Goal: Understand process/instructions

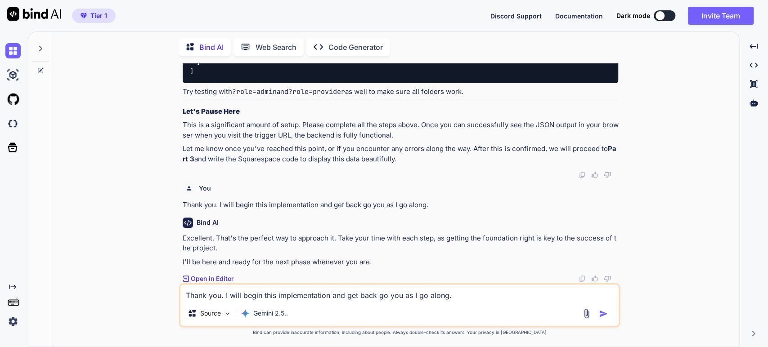
scroll to position [3590, 0]
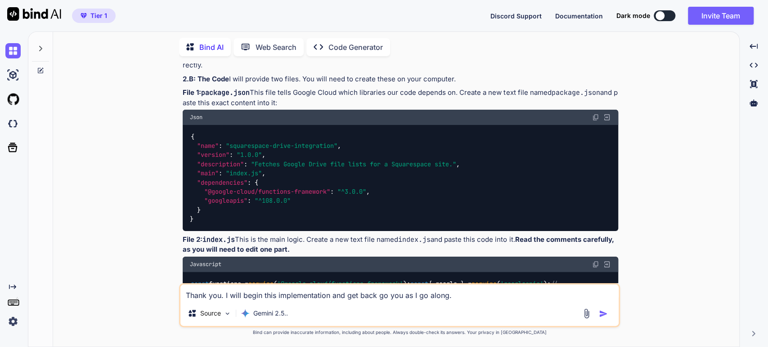
scroll to position [2490, 0]
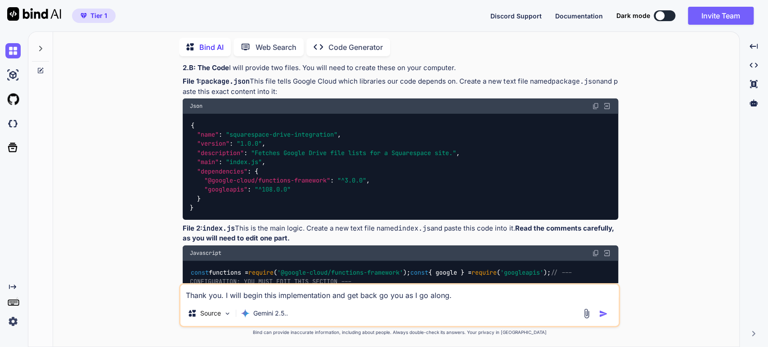
click at [213, 138] on span ""name"" at bounding box center [208, 134] width 22 height 8
click at [594, 110] on img at bounding box center [595, 106] width 7 height 7
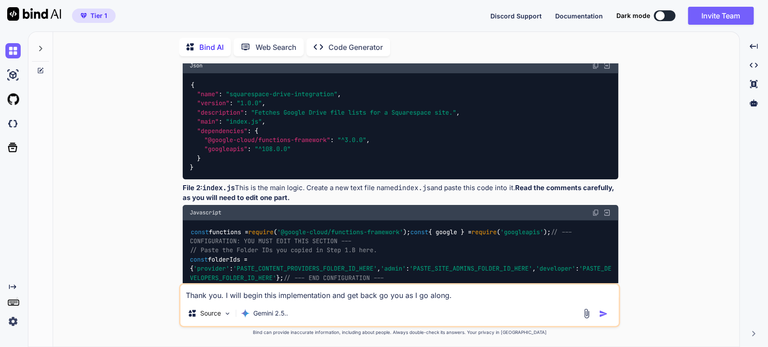
scroll to position [2590, 0]
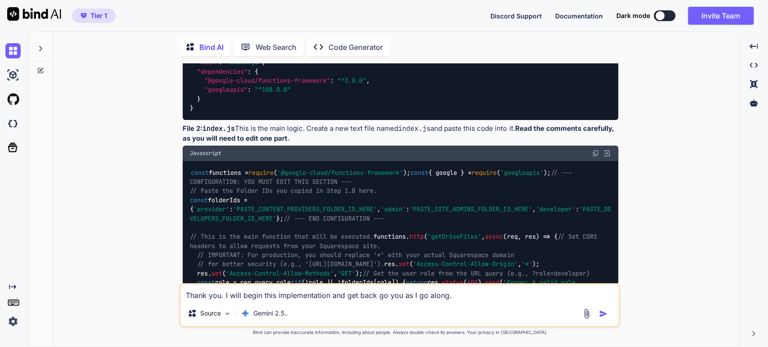
click at [34, 189] on div at bounding box center [40, 189] width 25 height 316
click at [487, 245] on div "const functions = require ( '@google-cloud/functions-framework' ); const { goog…" at bounding box center [400, 301] width 435 height 280
click at [597, 157] on img at bounding box center [595, 153] width 7 height 7
drag, startPoint x: 137, startPoint y: 38, endPoint x: 268, endPoint y: 77, distance: 136.6
click at [137, 38] on div "Bind AI Web Search Created with Pixso. Code Generator You Bind AI Of course. Th…" at bounding box center [396, 190] width 686 height 312
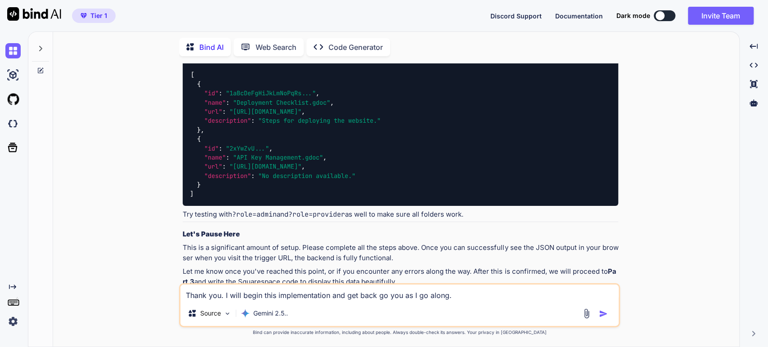
scroll to position [3340, 0]
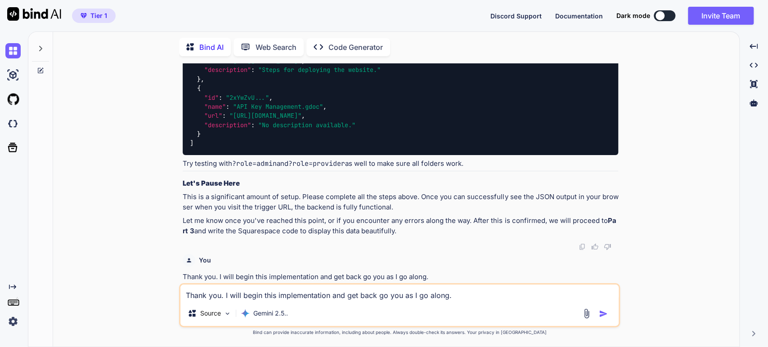
scroll to position [3390, 0]
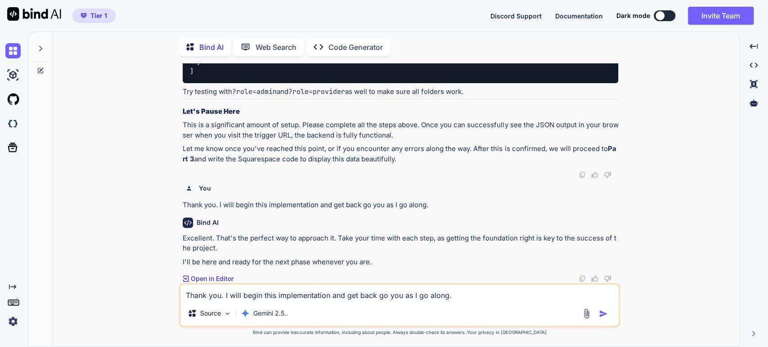
scroll to position [3490, 0]
click at [233, 117] on h3 "Let's Pause Here" at bounding box center [400, 112] width 435 height 10
